Goal: Information Seeking & Learning: Learn about a topic

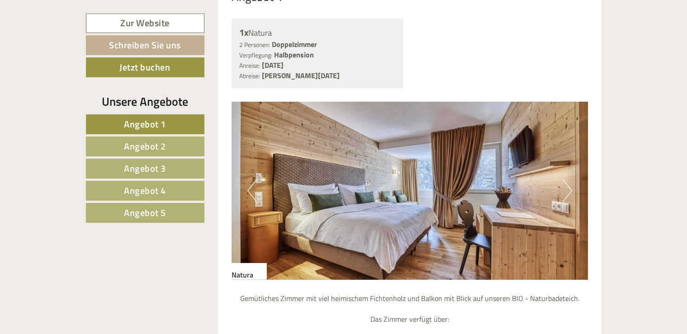
scroll to position [769, 0]
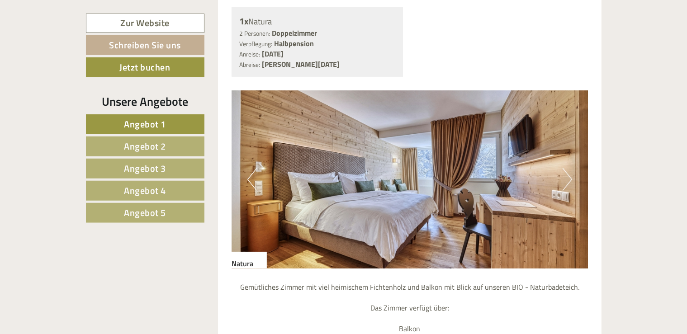
click at [567, 168] on button "Next" at bounding box center [566, 179] width 9 height 23
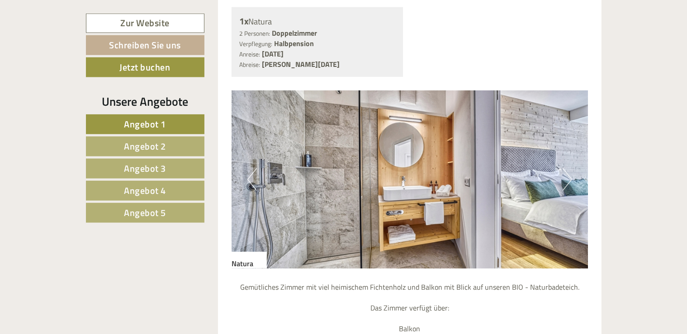
click at [567, 168] on button "Next" at bounding box center [566, 179] width 9 height 23
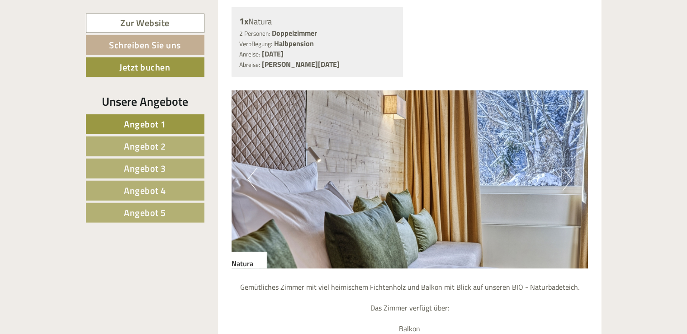
click at [567, 168] on button "Next" at bounding box center [566, 179] width 9 height 23
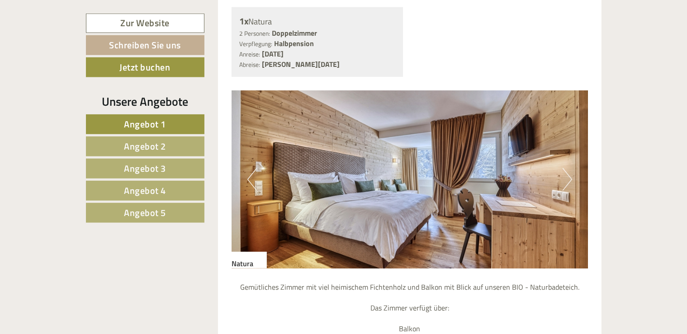
click at [567, 168] on button "Next" at bounding box center [566, 179] width 9 height 23
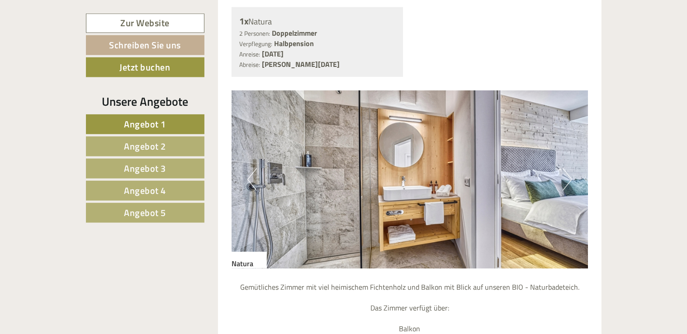
click at [567, 168] on button "Next" at bounding box center [566, 179] width 9 height 23
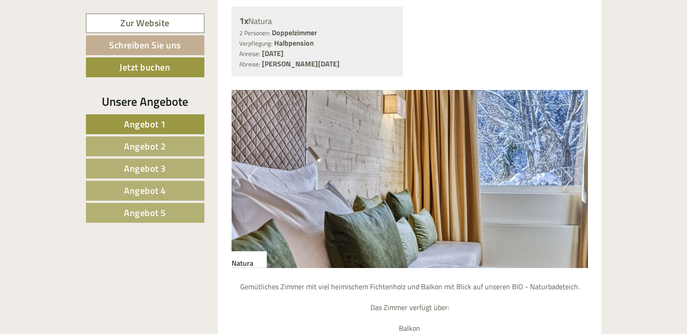
drag, startPoint x: 686, startPoint y: 88, endPoint x: 687, endPoint y: 96, distance: 8.2
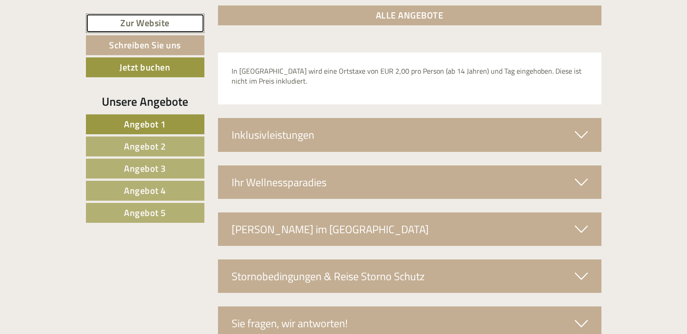
scroll to position [3029, 0]
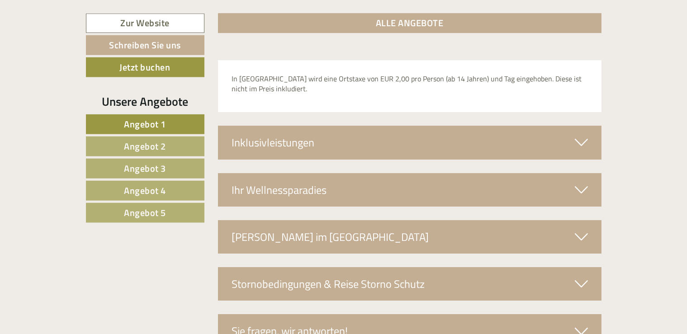
click at [566, 126] on div "Inklusivleistungen" at bounding box center [409, 142] width 383 height 33
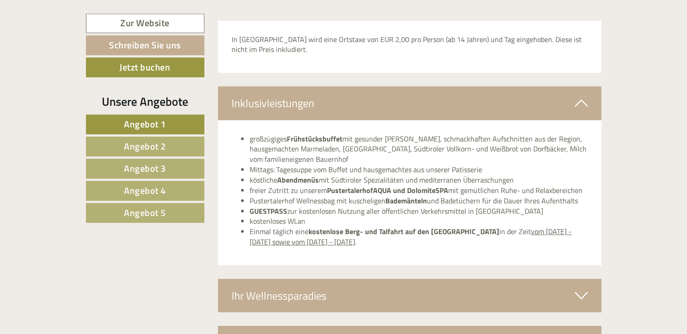
scroll to position [3089, 0]
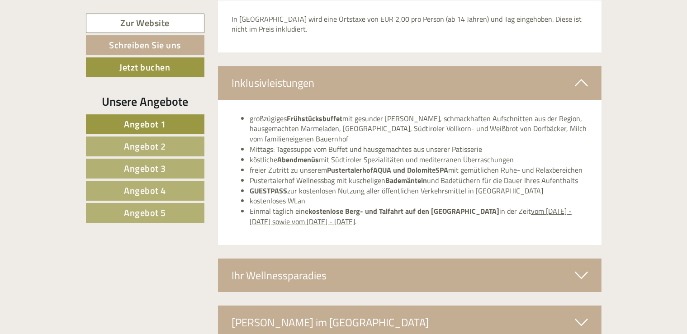
click at [475, 259] on div "Ihr Wellnessparadies" at bounding box center [409, 275] width 383 height 33
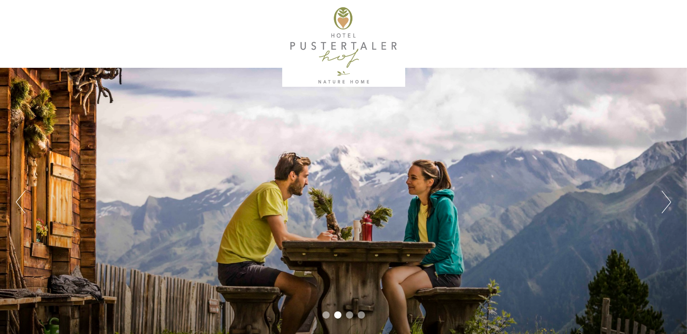
scroll to position [18, 0]
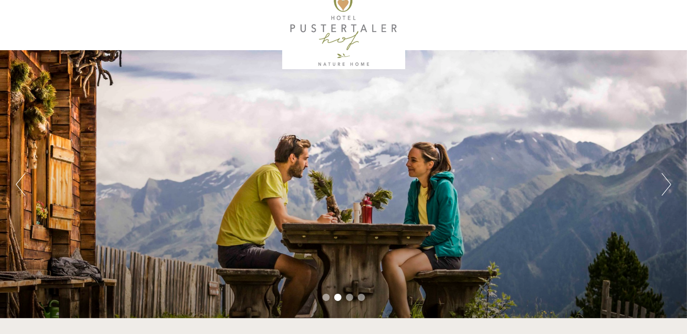
click at [670, 188] on button "Next" at bounding box center [665, 184] width 9 height 23
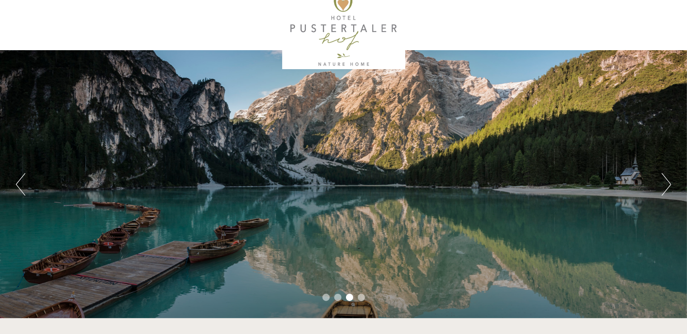
click at [666, 174] on button "Next" at bounding box center [665, 184] width 9 height 23
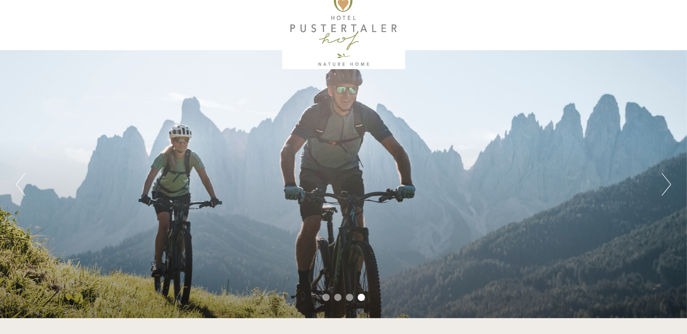
click at [666, 174] on button "Next" at bounding box center [665, 184] width 9 height 23
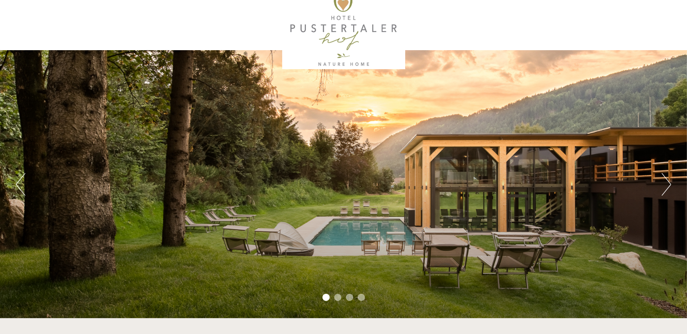
click at [675, 177] on div "Previous Next 1 2 3 4" at bounding box center [343, 184] width 687 height 268
click at [670, 185] on button "Next" at bounding box center [665, 184] width 9 height 23
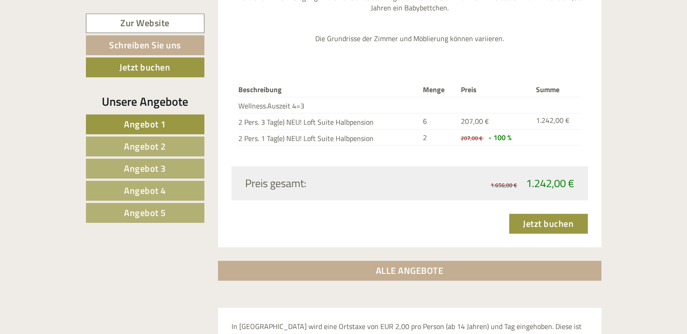
scroll to position [2785, 0]
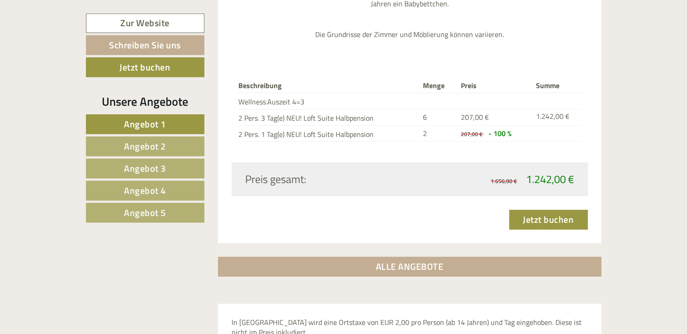
click at [169, 217] on link "Angebot 5" at bounding box center [145, 213] width 118 height 20
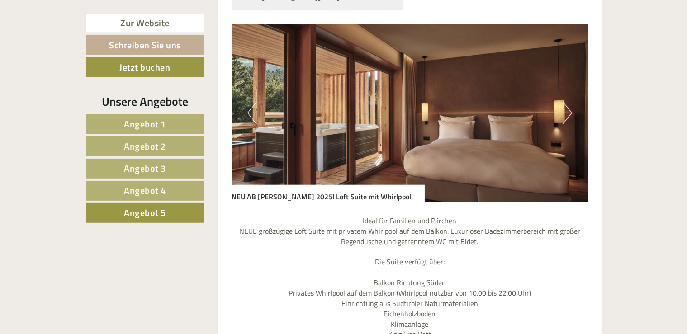
scroll to position [838, 0]
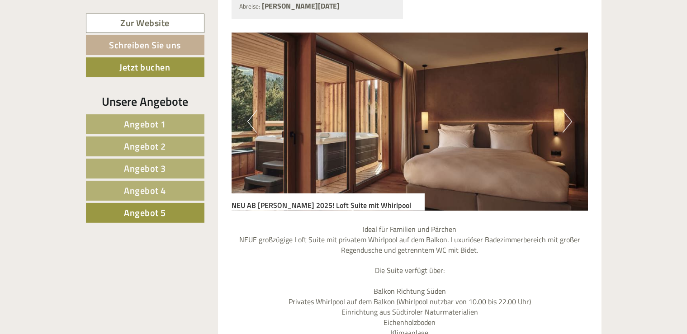
click at [167, 187] on link "Angebot 4" at bounding box center [145, 191] width 118 height 20
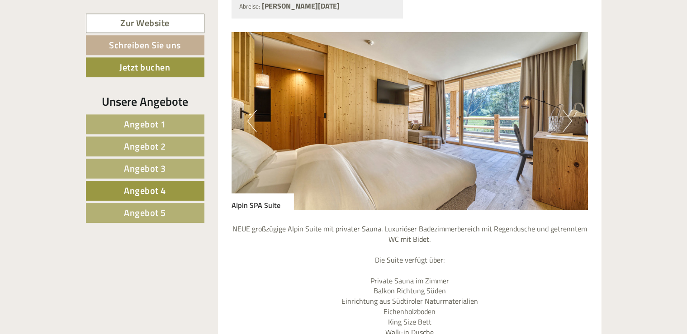
scroll to position [802, 0]
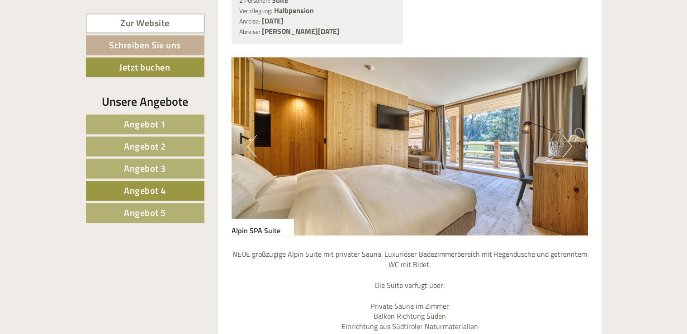
click at [566, 135] on button "Next" at bounding box center [566, 146] width 9 height 23
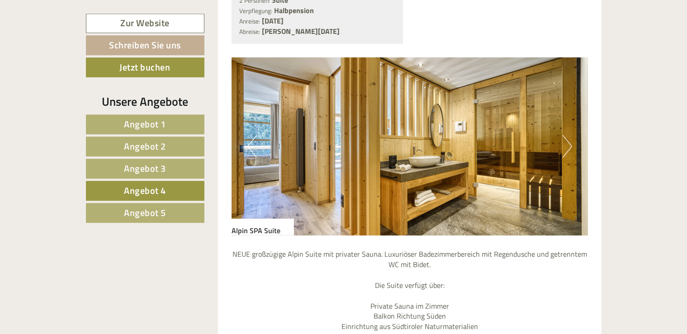
click at [566, 135] on button "Next" at bounding box center [566, 146] width 9 height 23
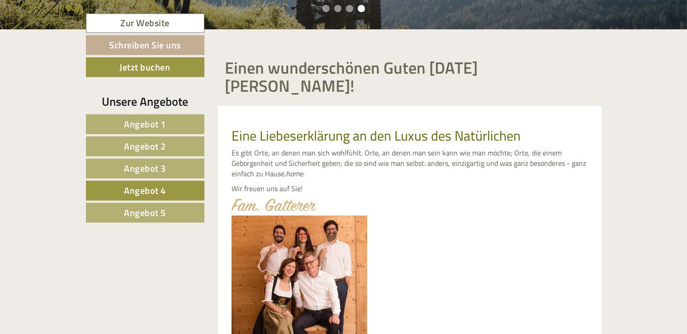
scroll to position [304, 0]
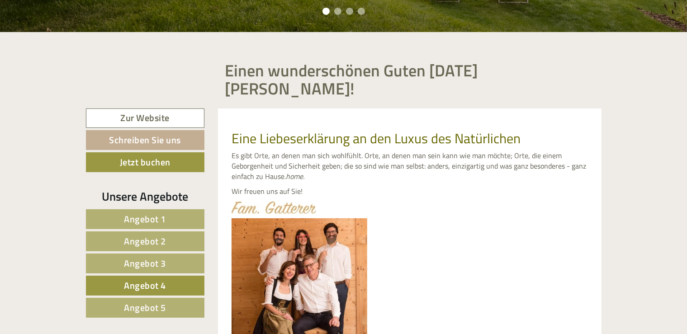
drag, startPoint x: 142, startPoint y: 199, endPoint x: 140, endPoint y: 190, distance: 9.2
click at [140, 190] on div "Unsere Angebote Angebot 1 Angebot 2 Angebot 3 Angebot 4 Angebot 5" at bounding box center [145, 258] width 119 height 140
